Goal: Find contact information: Find contact information

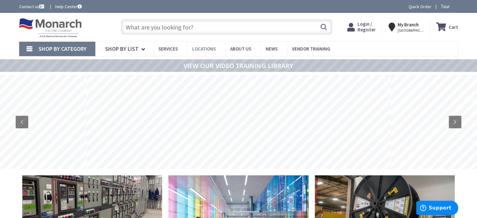
click at [204, 50] on span "Locations" at bounding box center [204, 49] width 24 height 6
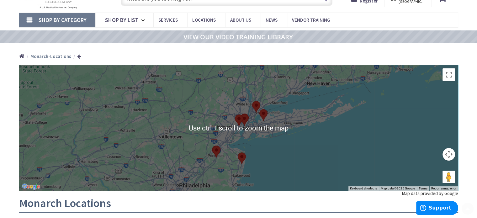
scroll to position [63, 0]
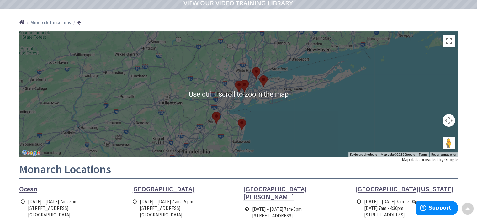
click at [238, 103] on div at bounding box center [238, 93] width 439 height 125
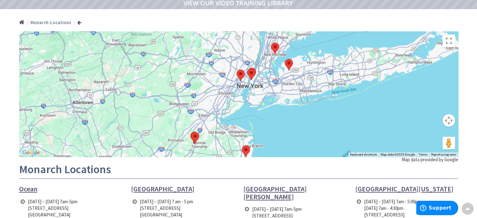
click at [237, 70] on area at bounding box center [237, 70] width 0 height 0
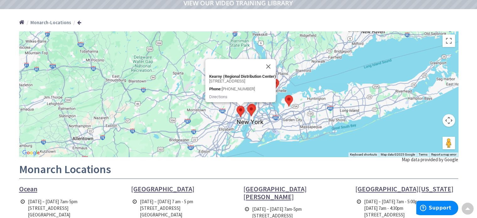
click at [247, 105] on area at bounding box center [247, 105] width 0 height 0
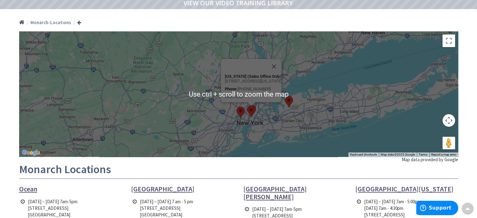
click at [242, 124] on div "New York (Sales Office Only) 241 W 30th Street, 2nd Floor New York, NY 10001 Ph…" at bounding box center [238, 93] width 439 height 125
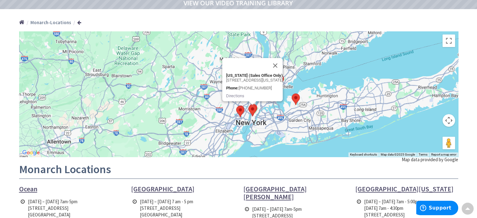
click at [242, 124] on div "New York (Sales Office Only) 241 W 30th Street, 2nd Floor New York, NY 10001 Ph…" at bounding box center [238, 93] width 439 height 125
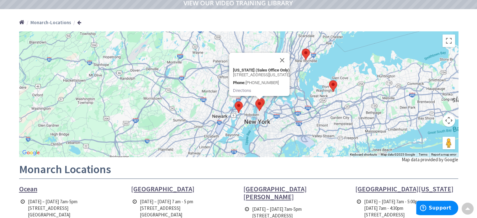
click at [242, 124] on div "New York (Sales Office Only) 241 W 30th Street, 2nd Floor New York, NY 10001 Ph…" at bounding box center [238, 93] width 439 height 125
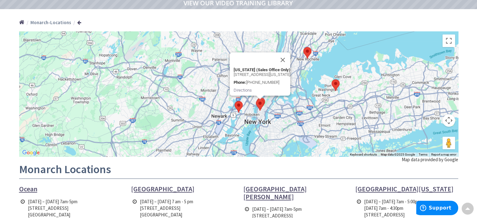
click at [242, 124] on div "New York (Sales Office Only) 241 W 30th Street, 2nd Floor New York, NY 10001 Ph…" at bounding box center [238, 93] width 439 height 125
click at [290, 52] on button "Close" at bounding box center [282, 59] width 15 height 15
